Goal: Task Accomplishment & Management: Complete application form

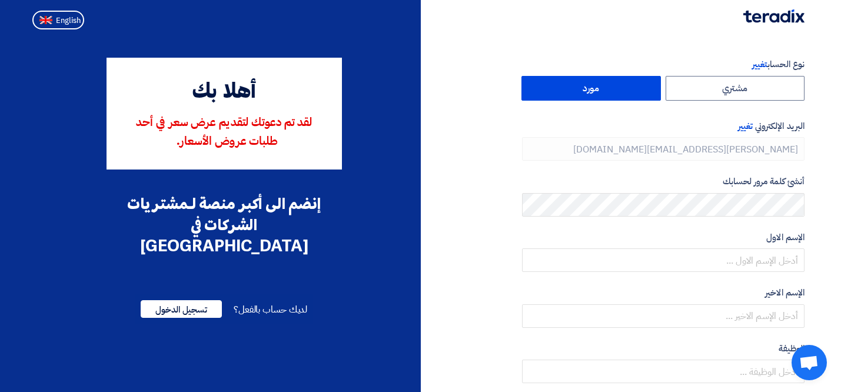
type input "+971 501314250"
click at [63, 22] on span "English" at bounding box center [68, 20] width 25 height 8
type input "Register"
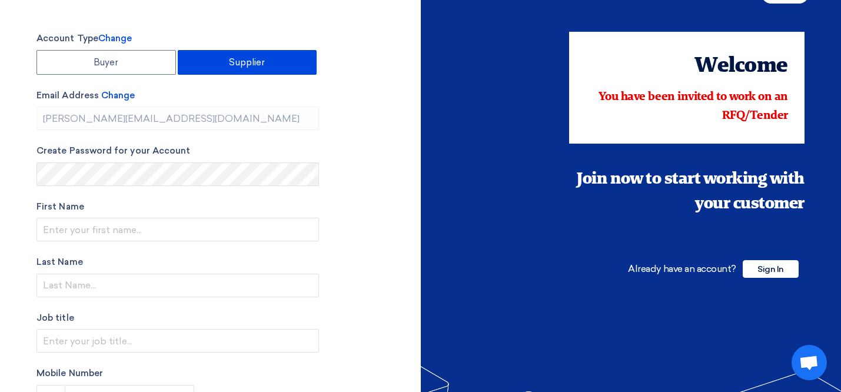
scroll to position [27, 0]
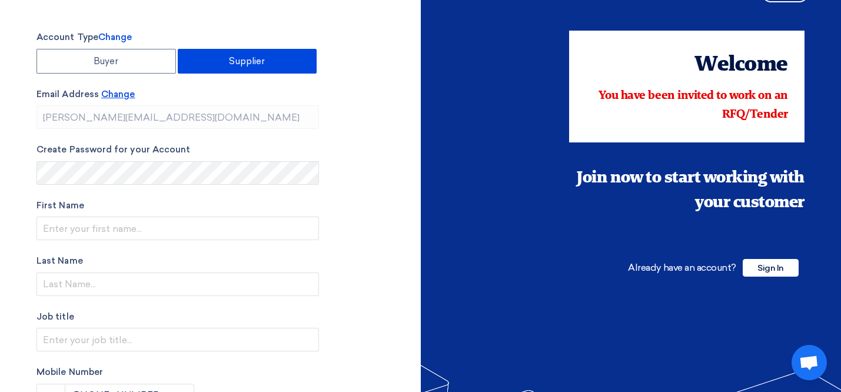
click at [122, 95] on span "Change" at bounding box center [118, 94] width 34 height 11
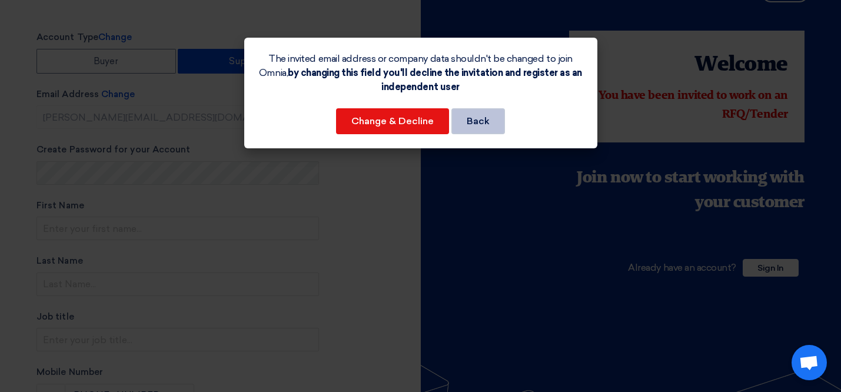
click at [483, 115] on button "Back" at bounding box center [478, 121] width 54 height 26
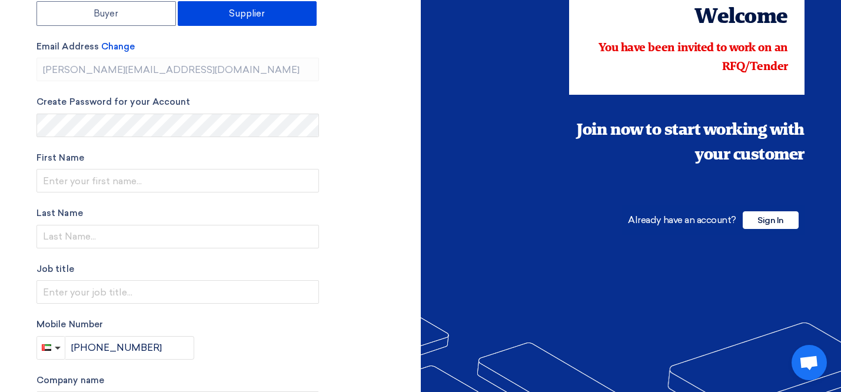
scroll to position [0, 0]
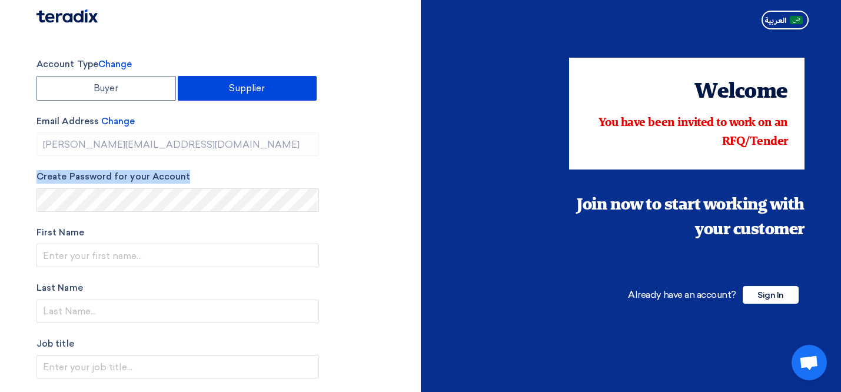
drag, startPoint x: 213, startPoint y: 177, endPoint x: 37, endPoint y: 176, distance: 175.9
click at [37, 176] on label "Create Password for your Account" at bounding box center [177, 177] width 282 height 14
copy label "Create Password for your Account"
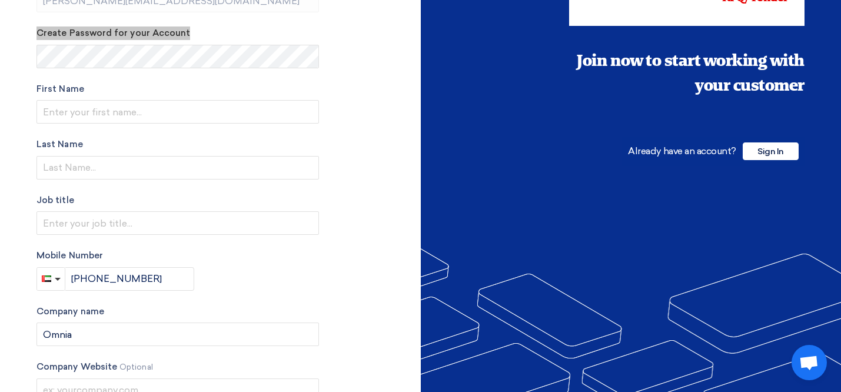
scroll to position [141, 0]
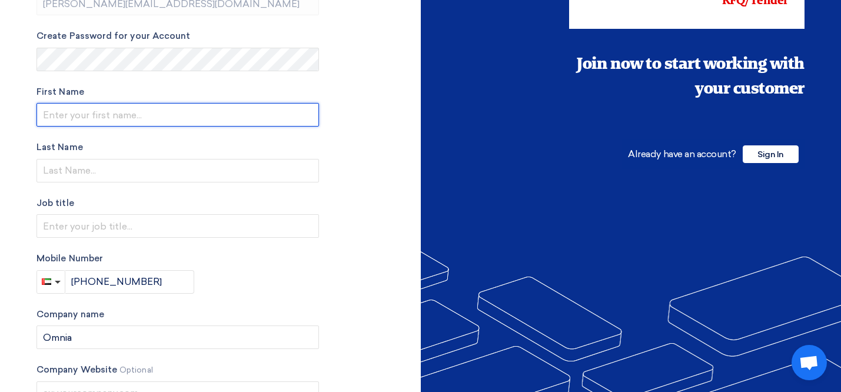
click at [72, 112] on input "text" at bounding box center [177, 115] width 282 height 24
type input "[PERSON_NAME]"
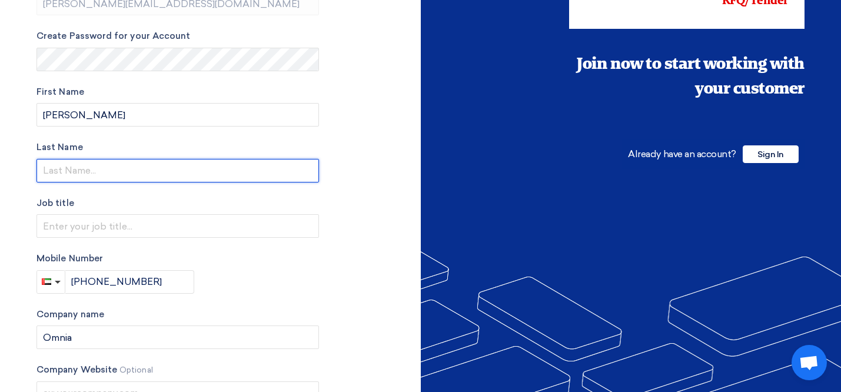
click at [64, 172] on input "text" at bounding box center [177, 171] width 282 height 24
type input "Vasiljev"
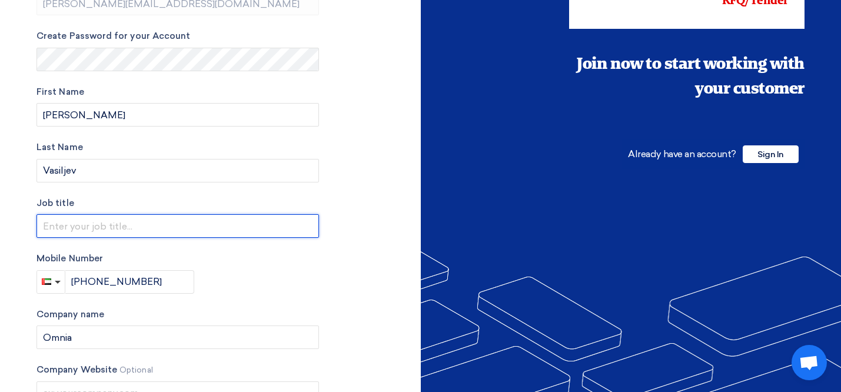
click at [55, 231] on input "text" at bounding box center [177, 226] width 282 height 24
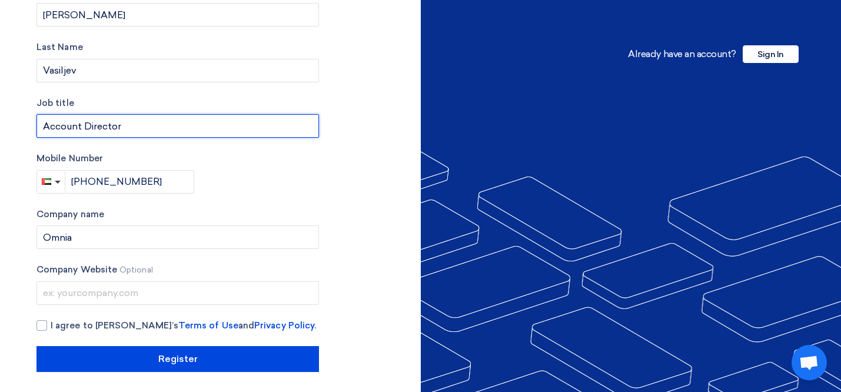
scroll to position [244, 0]
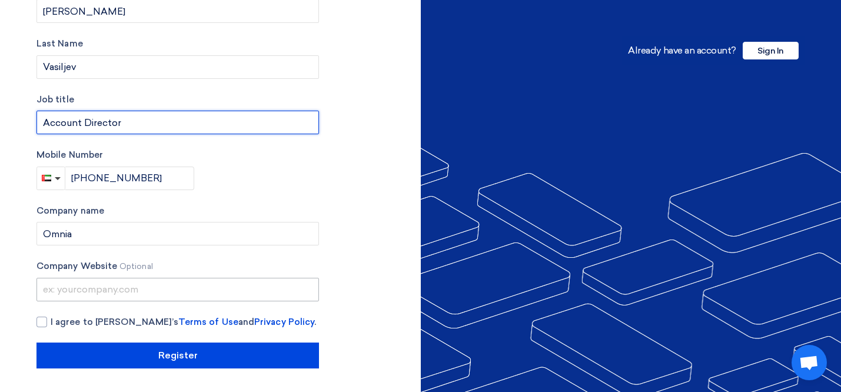
type input "Account Director"
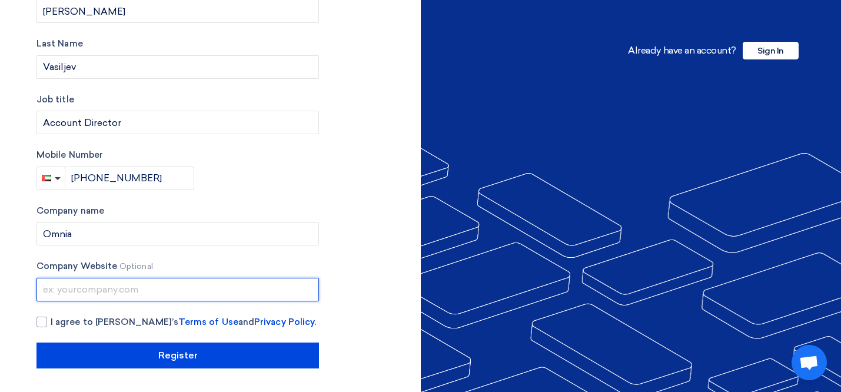
click at [78, 294] on input "text" at bounding box center [177, 290] width 282 height 24
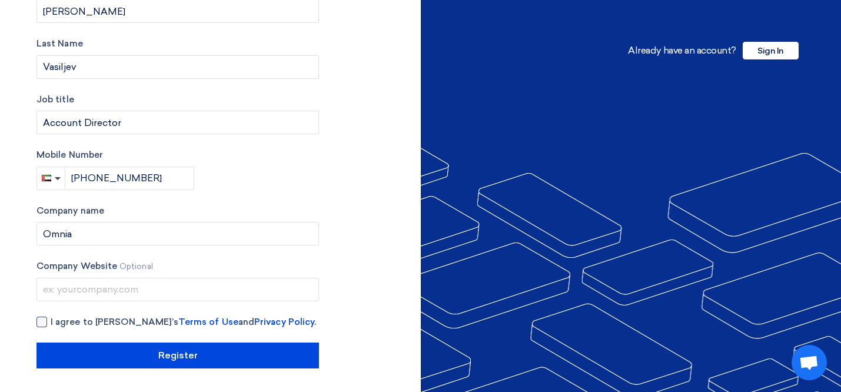
click at [44, 319] on div at bounding box center [41, 321] width 11 height 11
click at [51, 319] on input "I agree to Teradix’s Terms of Use and Privacy Policy ." at bounding box center [192, 327] width 282 height 24
checkbox input "true"
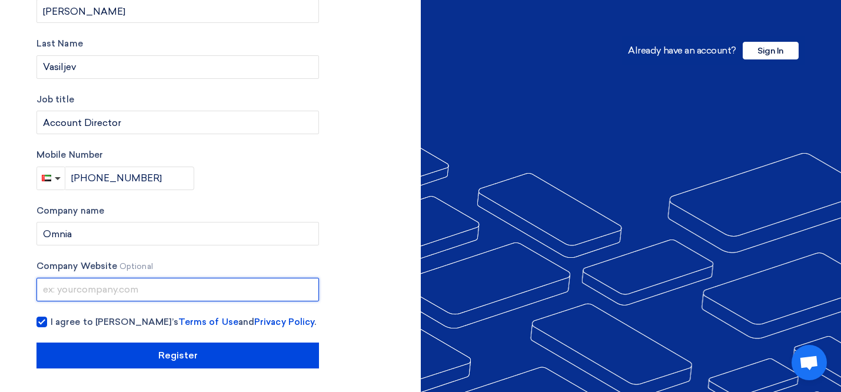
click at [80, 294] on input "text" at bounding box center [177, 290] width 282 height 24
paste input "https://www.omnia.ae/"
type input "https://www.omnia.ae/"
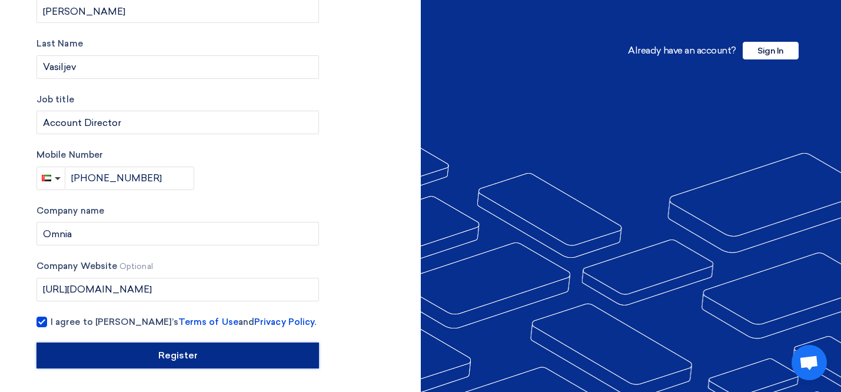
click at [194, 349] on input "Register" at bounding box center [177, 355] width 282 height 26
